Goal: Transaction & Acquisition: Register for event/course

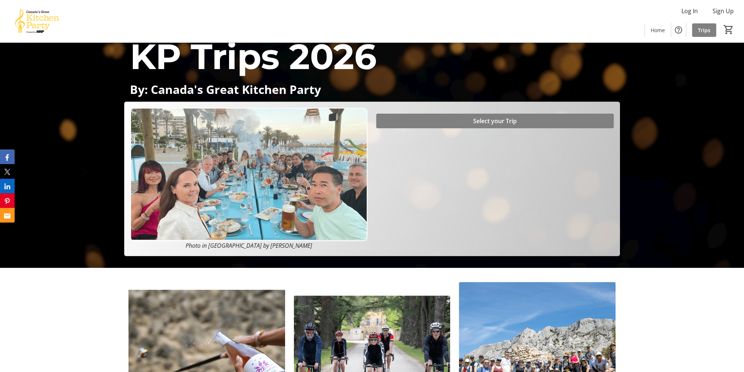
scroll to position [110, 0]
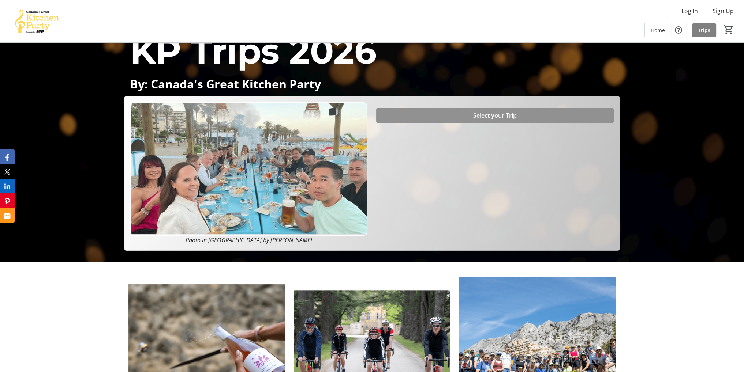
click at [492, 118] on span "Select your Trip" at bounding box center [495, 115] width 44 height 9
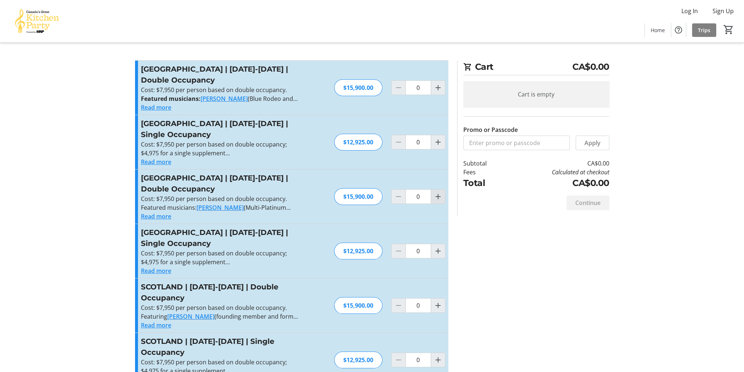
click at [434, 197] on mat-icon "Increment by one" at bounding box center [438, 196] width 9 height 9
type input "1"
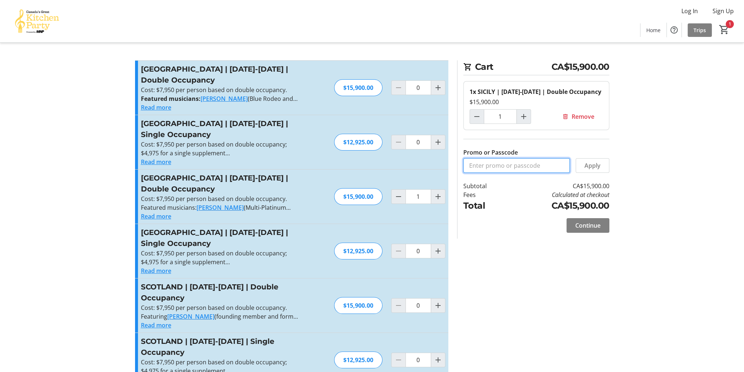
click at [500, 168] on input "Promo or Passcode" at bounding box center [516, 165] width 106 height 15
type input "DEPOSIT-DOUBLE"
click at [603, 166] on span at bounding box center [592, 166] width 33 height 18
